Goal: Find specific page/section: Find specific page/section

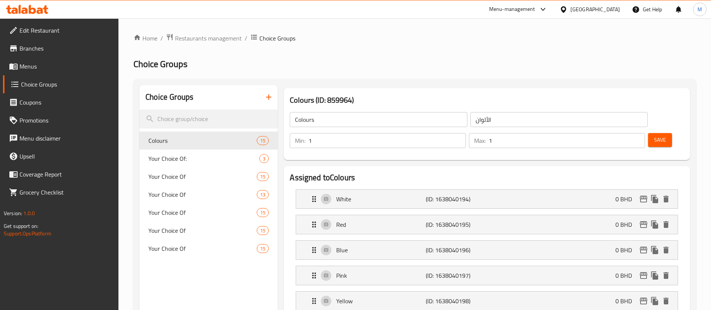
scroll to position [4, 0]
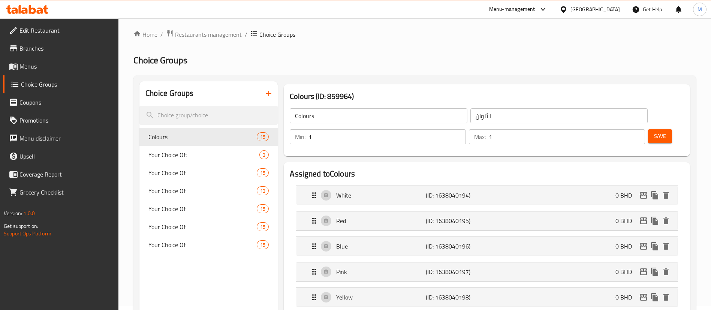
click at [206, 35] on span "Restaurants management" at bounding box center [208, 34] width 67 height 9
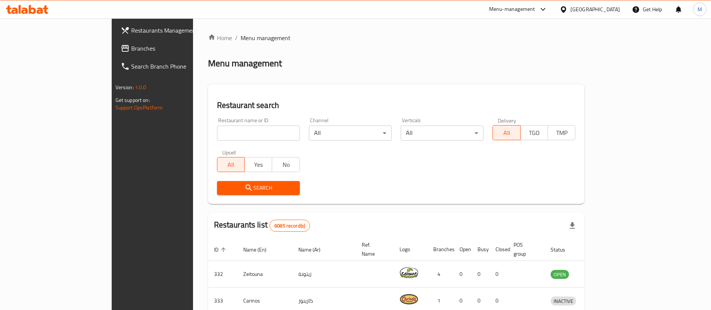
click at [217, 130] on input "search" at bounding box center [258, 133] width 83 height 15
paste input "778525"
click button "Search" at bounding box center [258, 188] width 83 height 14
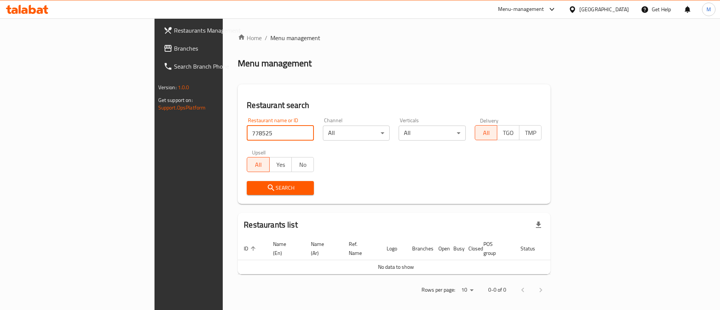
click at [247, 135] on input "778525" at bounding box center [280, 133] width 67 height 15
type input "778525"
click button "Search" at bounding box center [280, 188] width 67 height 14
click at [157, 41] on link "Branches" at bounding box center [215, 48] width 117 height 18
